Goal: Check status: Check status

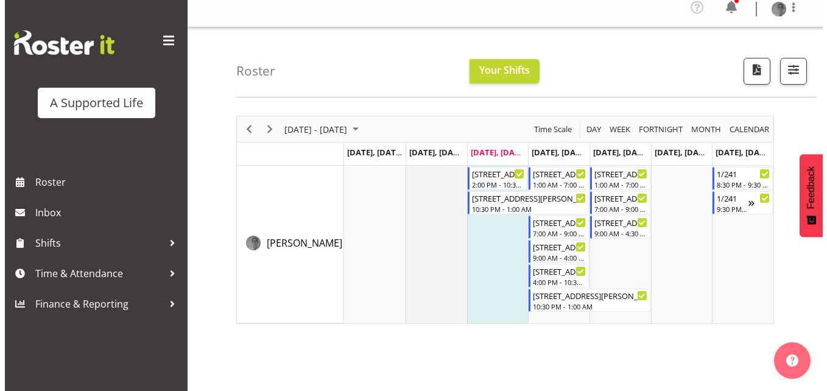
scroll to position [8, 0]
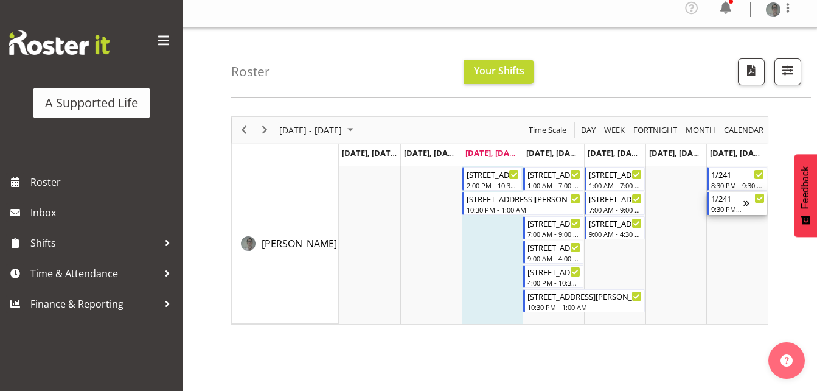
click at [749, 206] on div "Timeline Week of September 10, 2025" at bounding box center [754, 203] width 21 height 23
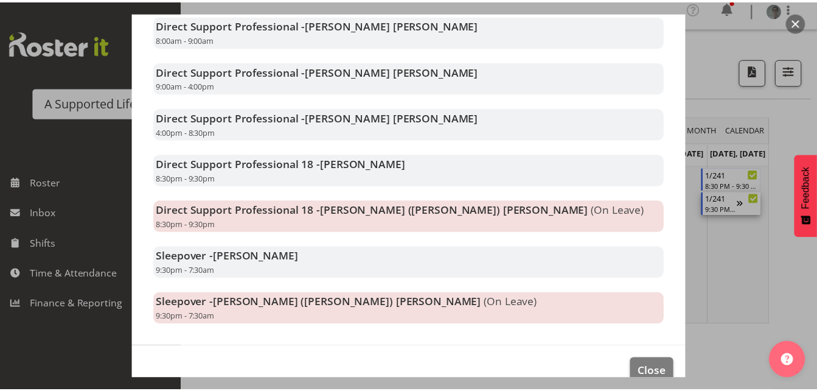
scroll to position [276, 0]
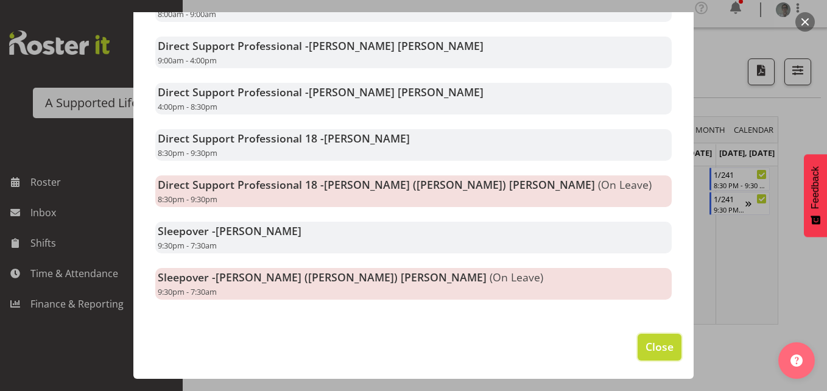
click at [645, 348] on span "Close" at bounding box center [659, 346] width 28 height 16
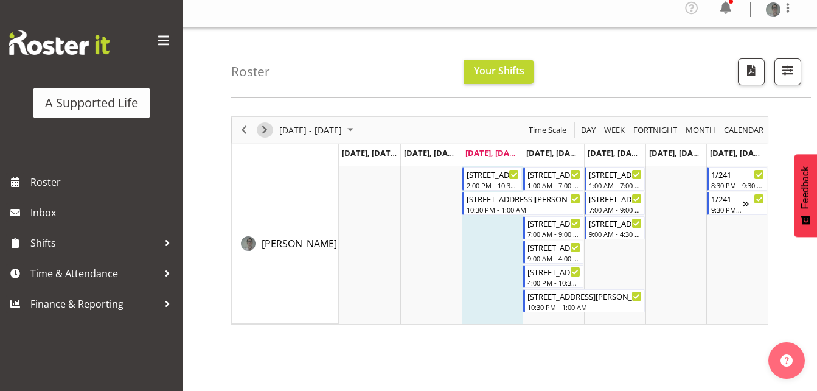
click at [260, 132] on span "Next" at bounding box center [264, 129] width 15 height 15
